Goal: Task Accomplishment & Management: Manage account settings

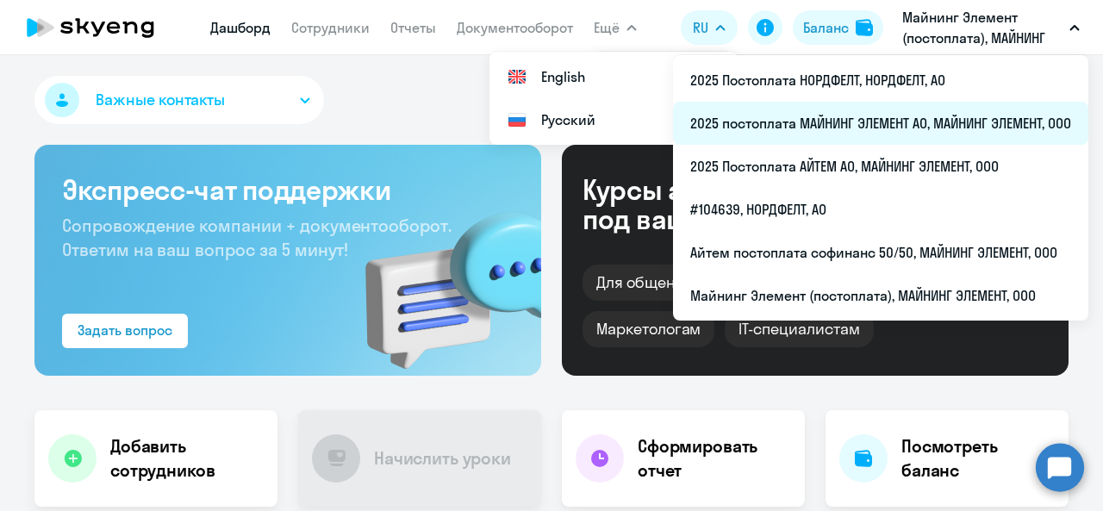
click at [836, 125] on li "2025 постоплата МАЙНИНГ ЭЛЕМЕНТ АО, МАЙНИНГ ЭЛЕМЕНТ, ООО" at bounding box center [880, 123] width 415 height 43
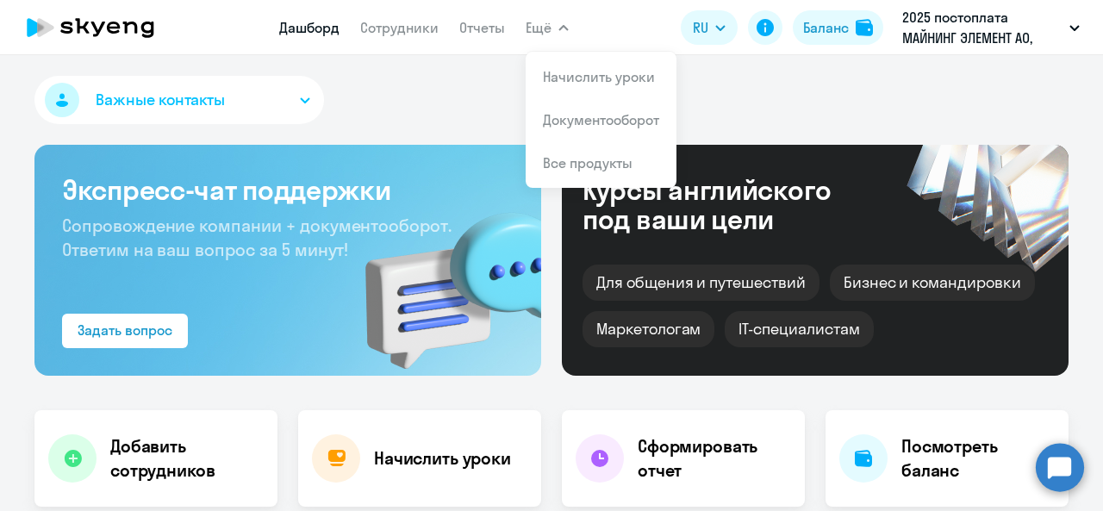
click at [550, 25] on span "Ещё" at bounding box center [539, 27] width 26 height 21
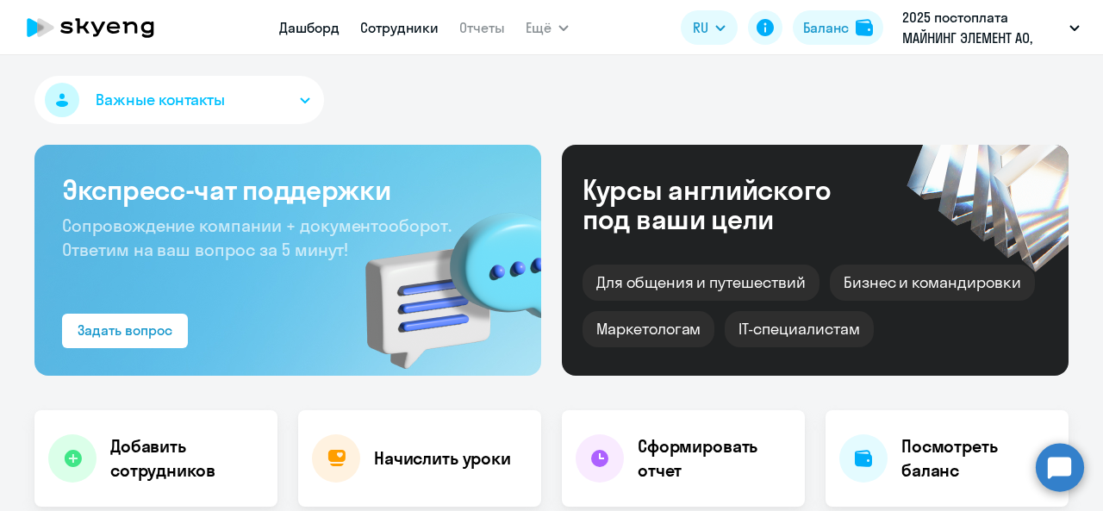
click at [412, 36] on link "Сотрудники" at bounding box center [399, 27] width 78 height 17
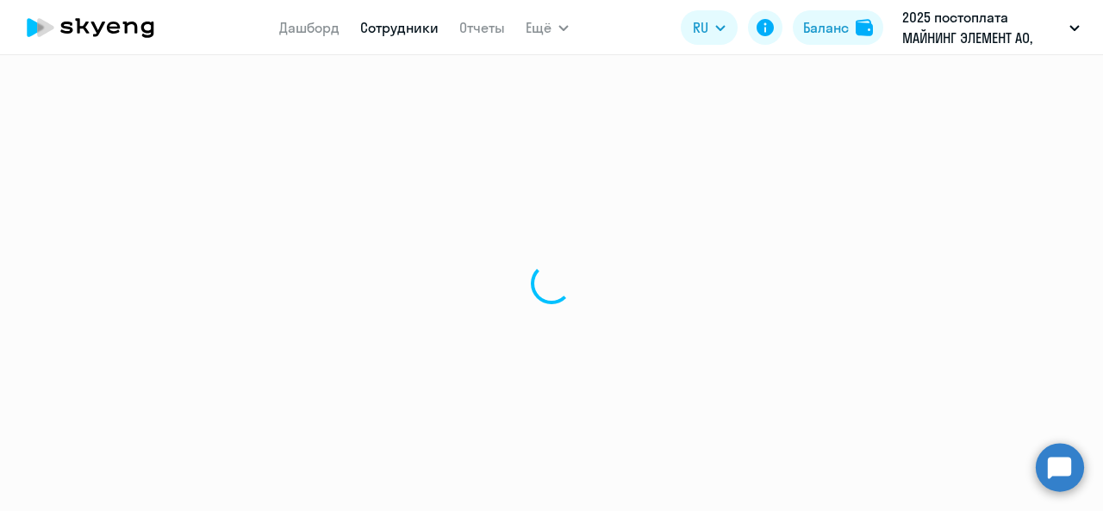
select select "30"
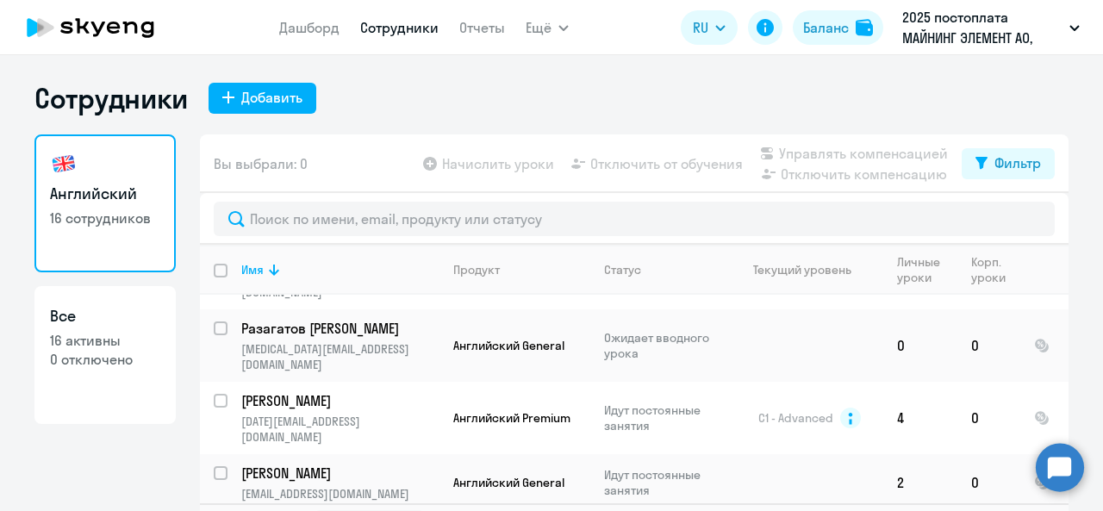
scroll to position [172, 0]
click at [317, 318] on p "Разагатов [PERSON_NAME]" at bounding box center [338, 327] width 195 height 19
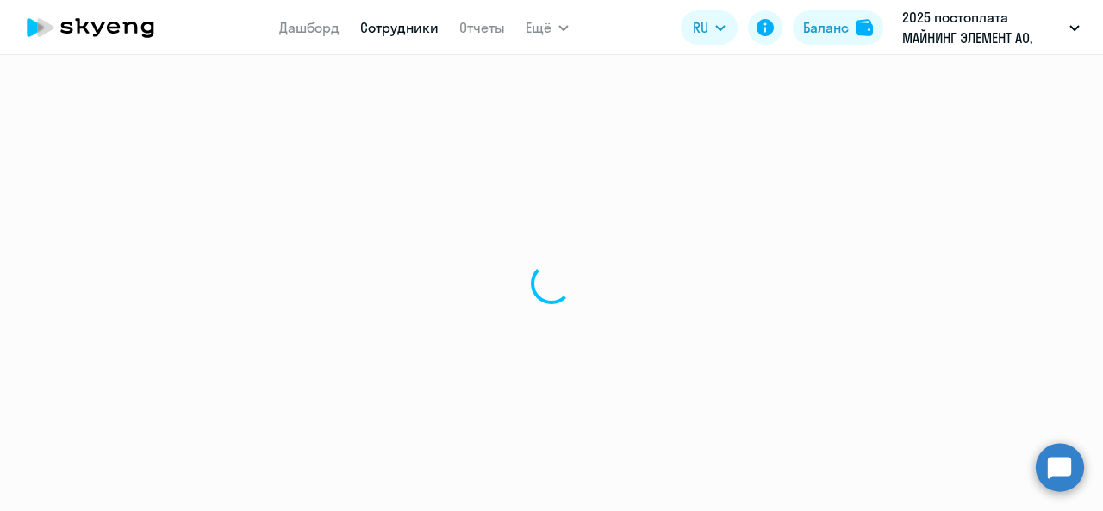
select select "english"
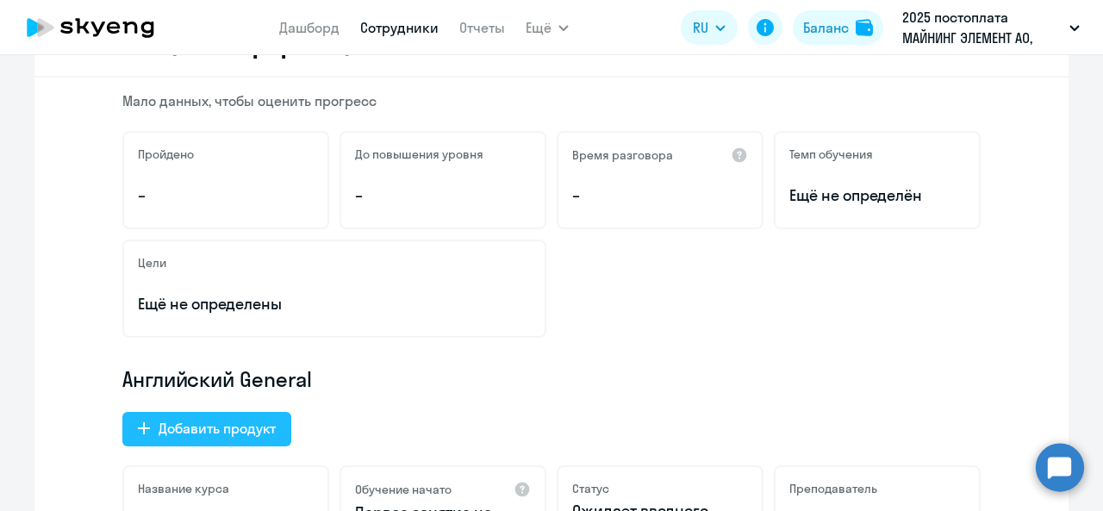
click at [209, 430] on div "Добавить продукт" at bounding box center [217, 428] width 117 height 21
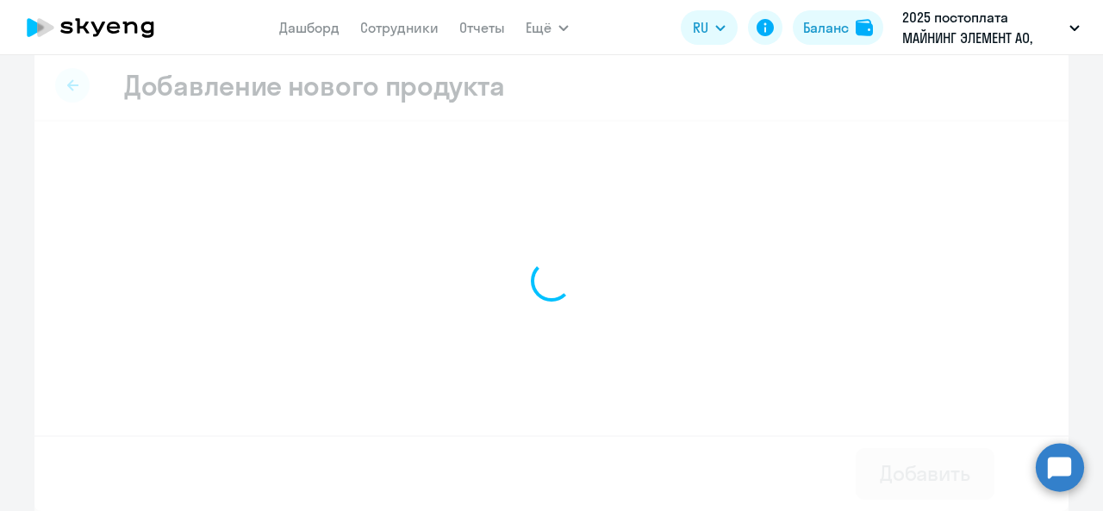
scroll to position [17, 0]
select select "english_adult_native_speaker"
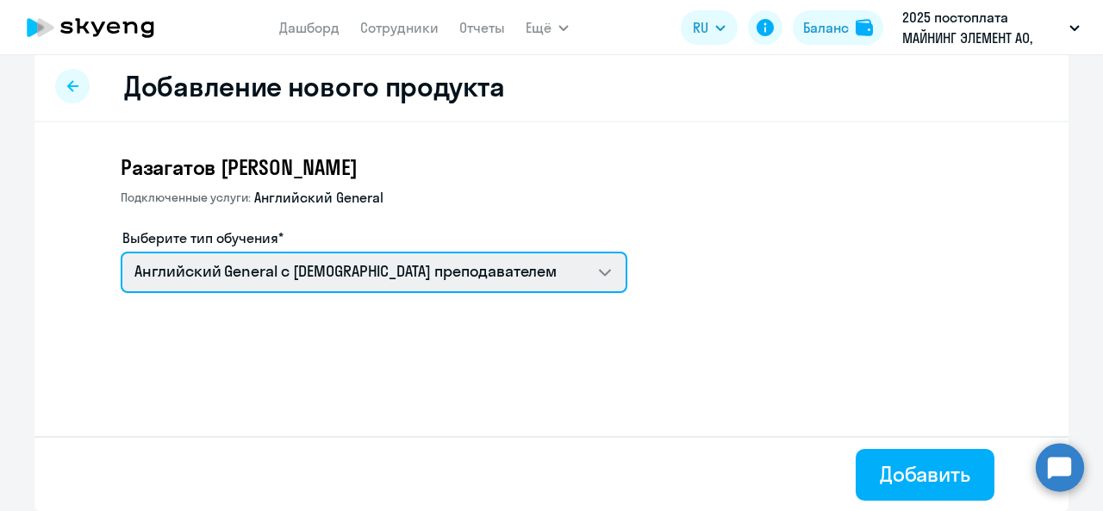
click at [303, 275] on select "Английский General с [DEMOGRAPHIC_DATA] преподавателем Премиум [DEMOGRAPHIC_DAT…" at bounding box center [374, 272] width 507 height 41
click at [121, 252] on select "Английский General с [DEMOGRAPHIC_DATA] преподавателем Премиум [DEMOGRAPHIC_DAT…" at bounding box center [374, 272] width 507 height 41
click at [443, 259] on select "Английский General с [DEMOGRAPHIC_DATA] преподавателем Премиум [DEMOGRAPHIC_DAT…" at bounding box center [374, 272] width 507 height 41
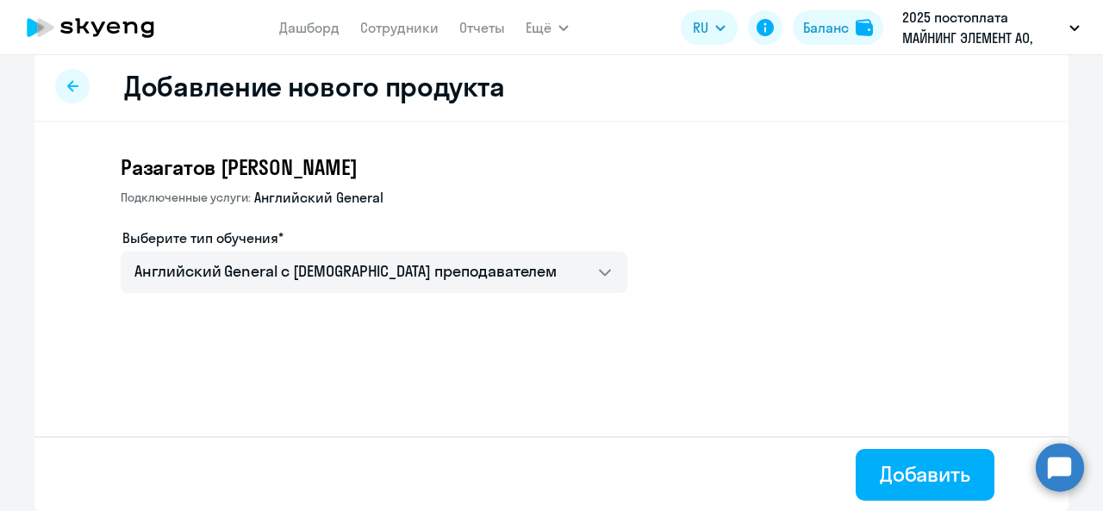
click at [66, 78] on div at bounding box center [72, 86] width 34 height 34
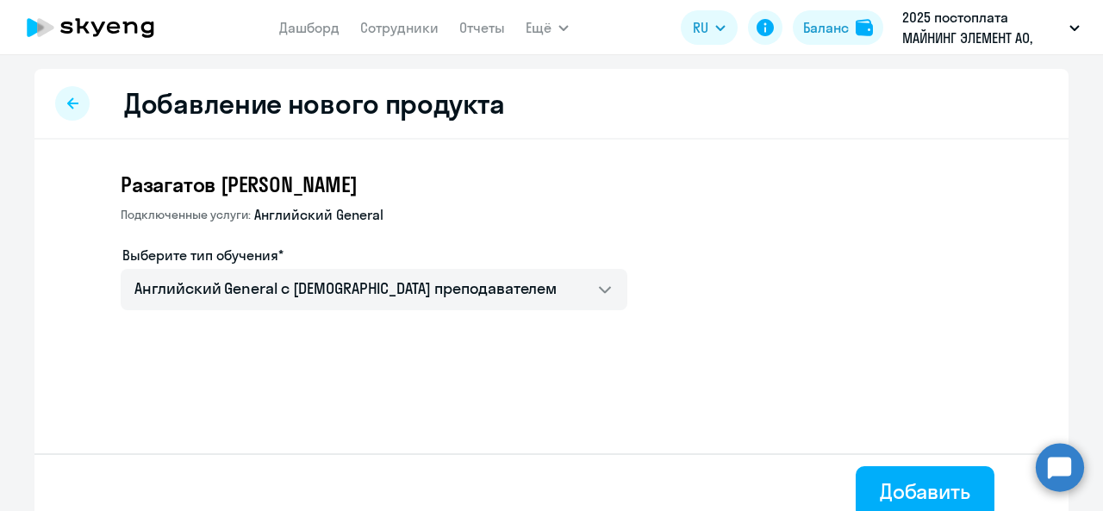
select select "english"
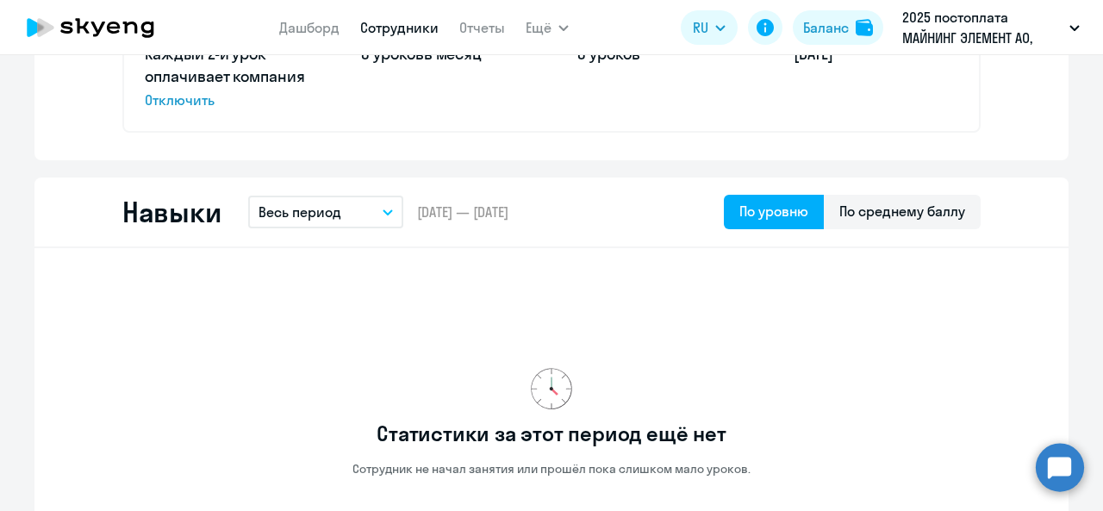
scroll to position [862, 0]
